Goal: Navigation & Orientation: Find specific page/section

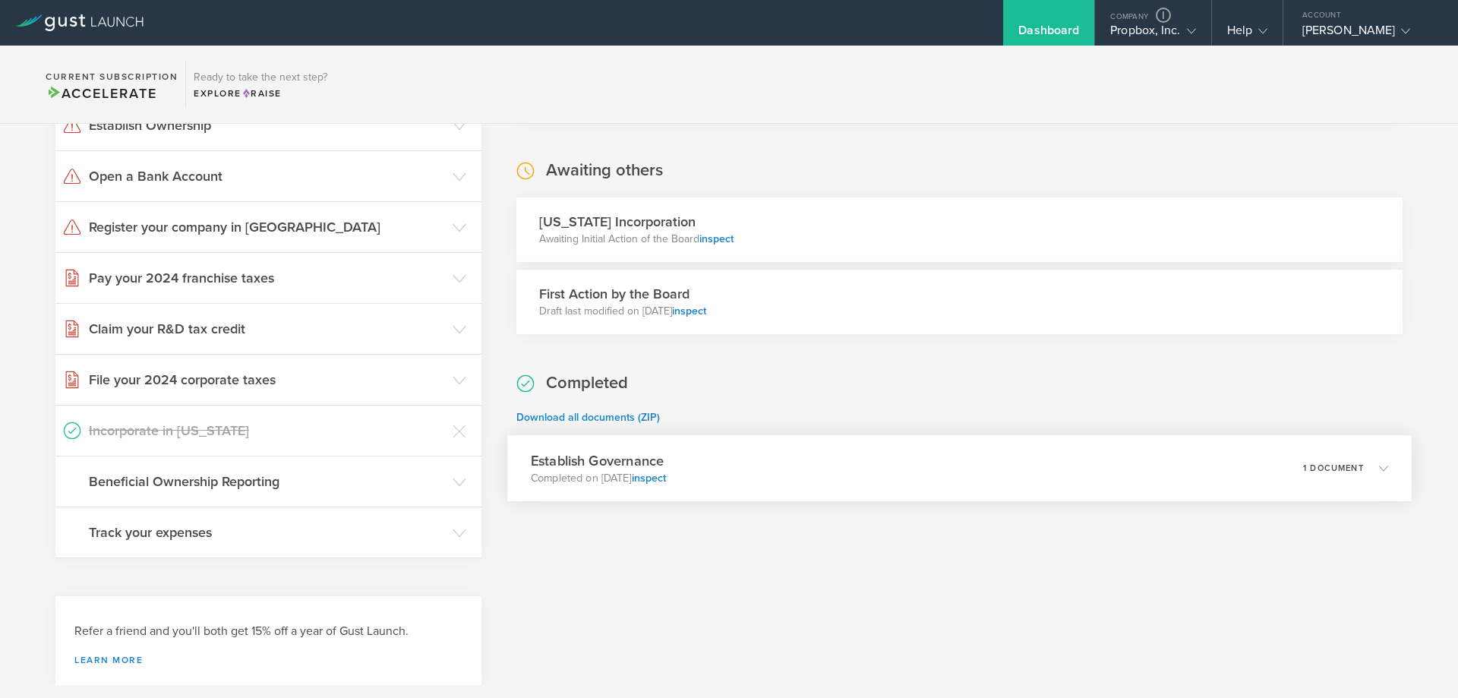
scroll to position [248, 0]
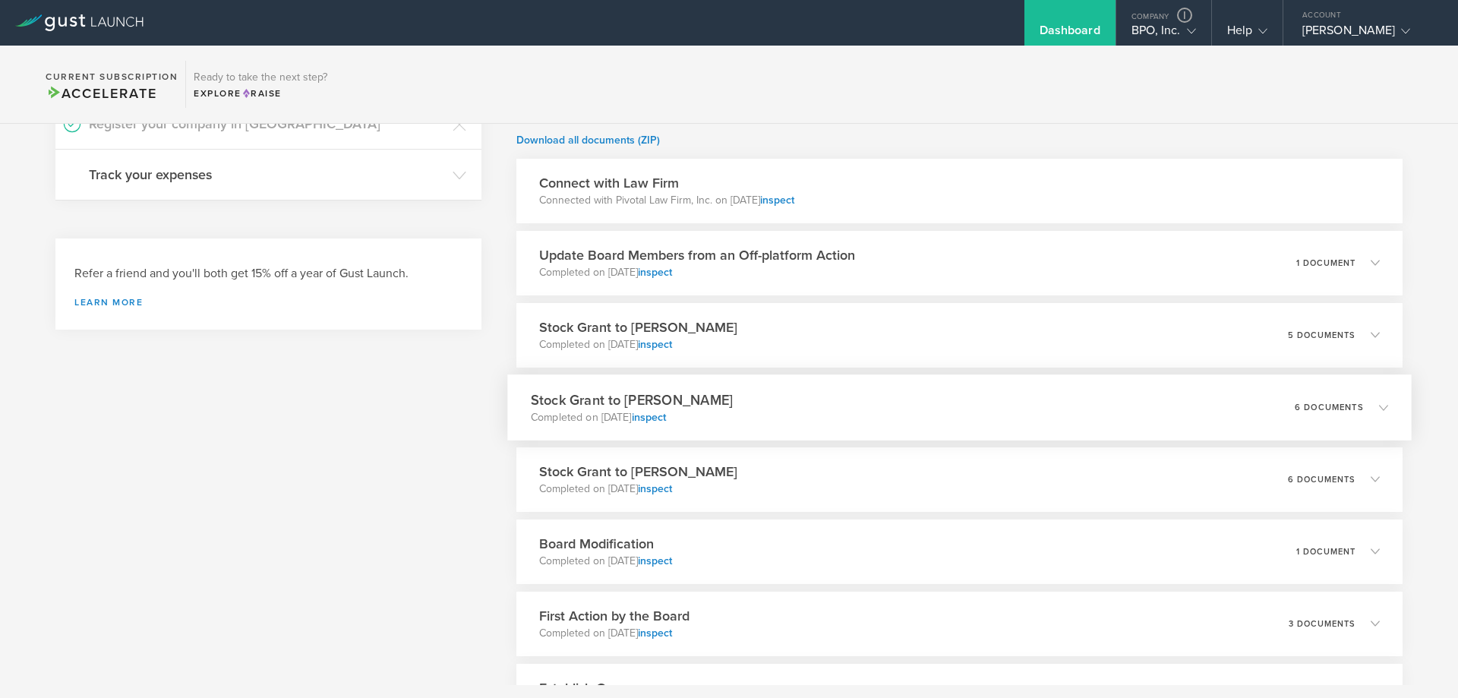
scroll to position [456, 0]
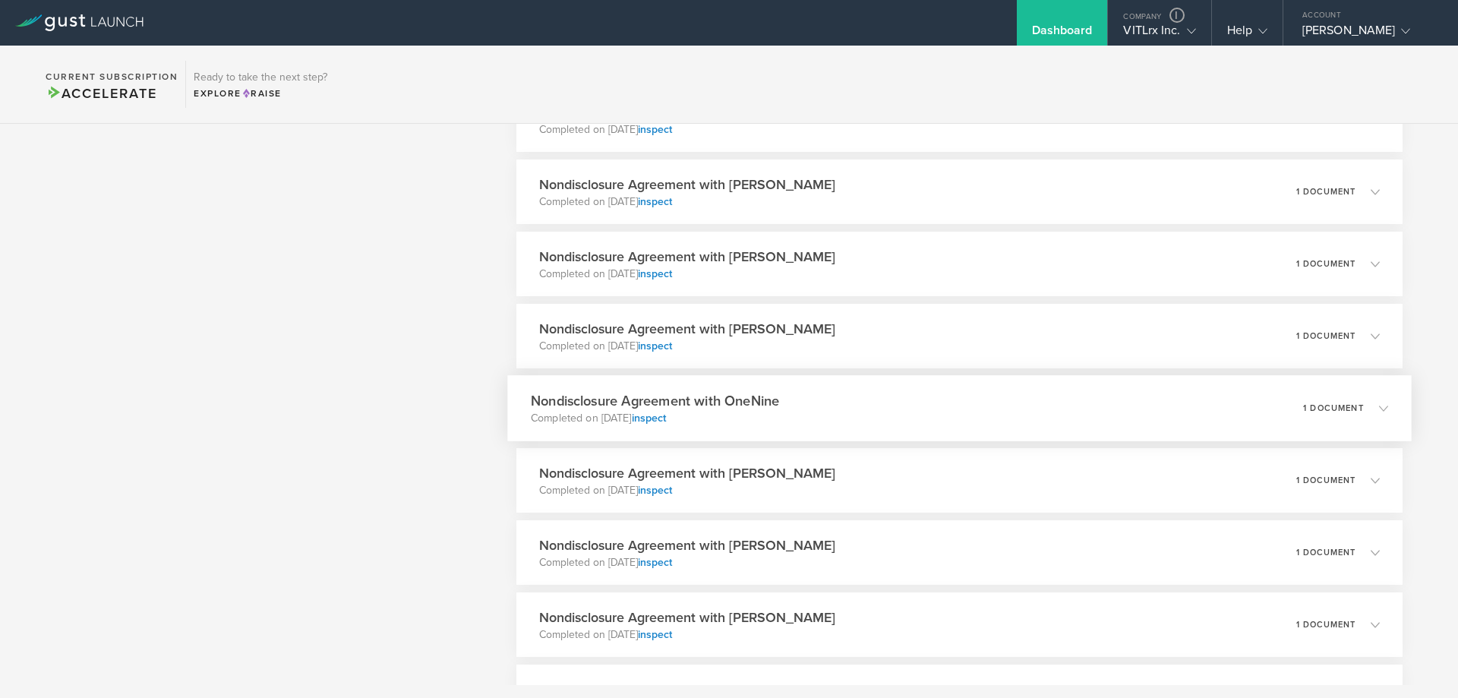
scroll to position [987, 0]
